Goal: Task Accomplishment & Management: Use online tool/utility

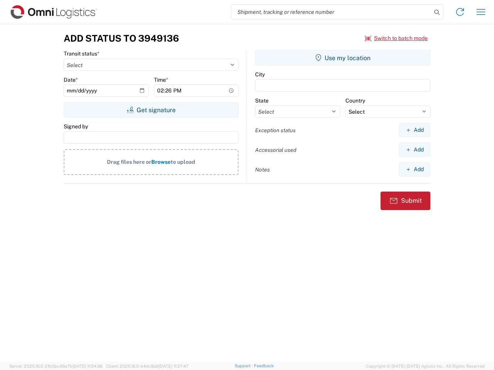
click at [331, 12] on input "search" at bounding box center [331, 12] width 200 height 15
click at [437, 12] on icon at bounding box center [436, 12] width 11 height 11
click at [460, 12] on icon at bounding box center [460, 12] width 12 height 12
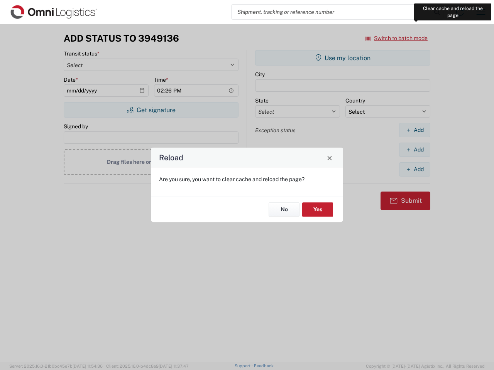
click at [481, 12] on div "Reload Are you sure, you want to clear cache and reload the page? No Yes" at bounding box center [247, 185] width 494 height 370
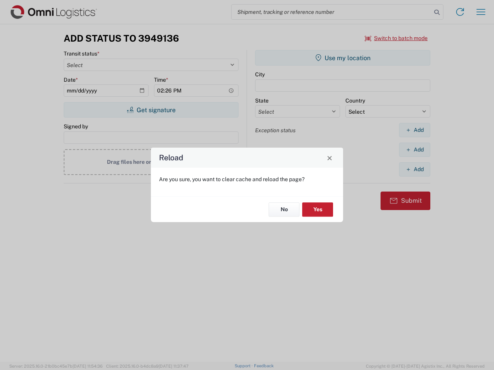
click at [396, 38] on div "Reload Are you sure, you want to clear cache and reload the page? No Yes" at bounding box center [247, 185] width 494 height 370
click at [151, 110] on div "Reload Are you sure, you want to clear cache and reload the page? No Yes" at bounding box center [247, 185] width 494 height 370
click at [342, 58] on div "Reload Are you sure, you want to clear cache and reload the page? No Yes" at bounding box center [247, 185] width 494 height 370
click at [414, 130] on div "Reload Are you sure, you want to clear cache and reload the page? No Yes" at bounding box center [247, 185] width 494 height 370
click at [414, 150] on div "Reload Are you sure, you want to clear cache and reload the page? No Yes" at bounding box center [247, 185] width 494 height 370
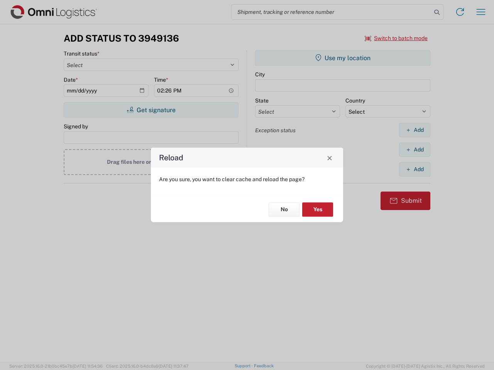
click at [414, 169] on div "Reload Are you sure, you want to clear cache and reload the page? No Yes" at bounding box center [247, 185] width 494 height 370
